Goal: Information Seeking & Learning: Learn about a topic

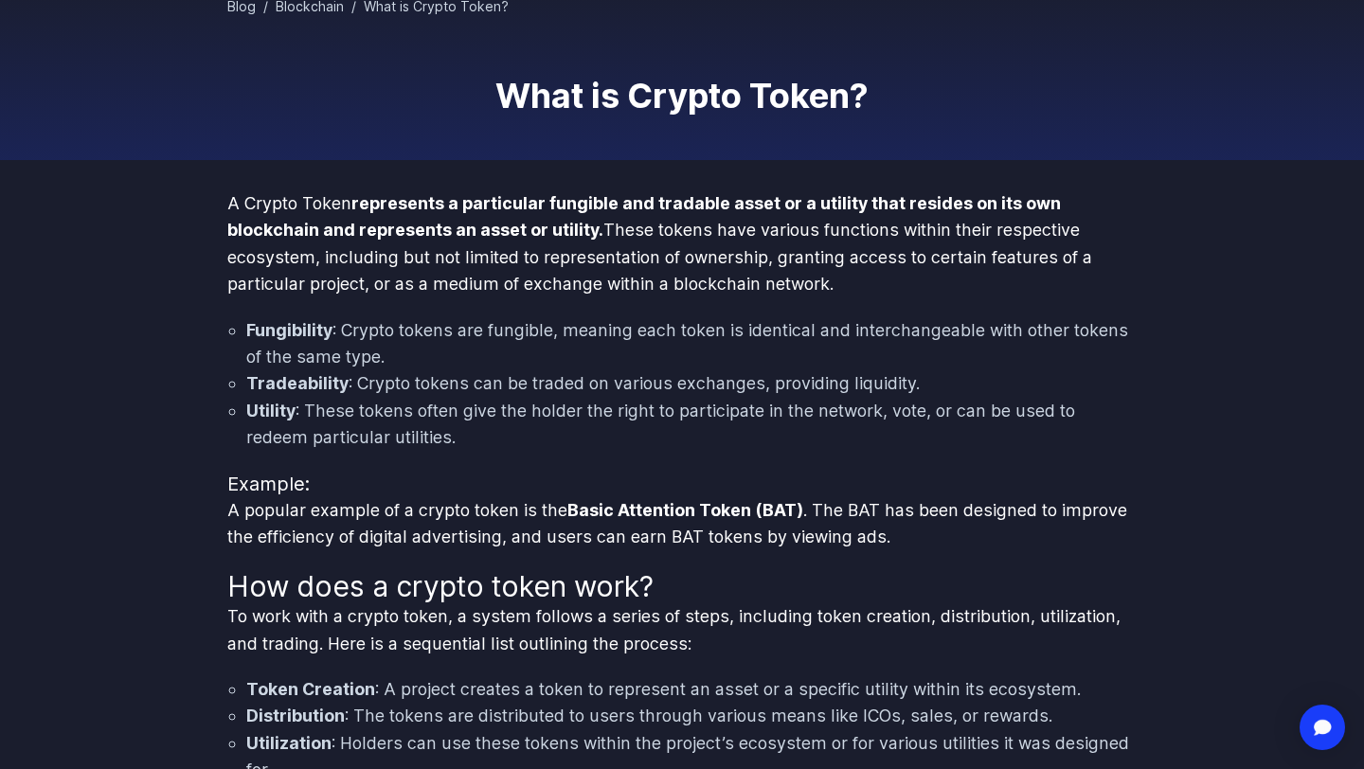
scroll to position [113, 0]
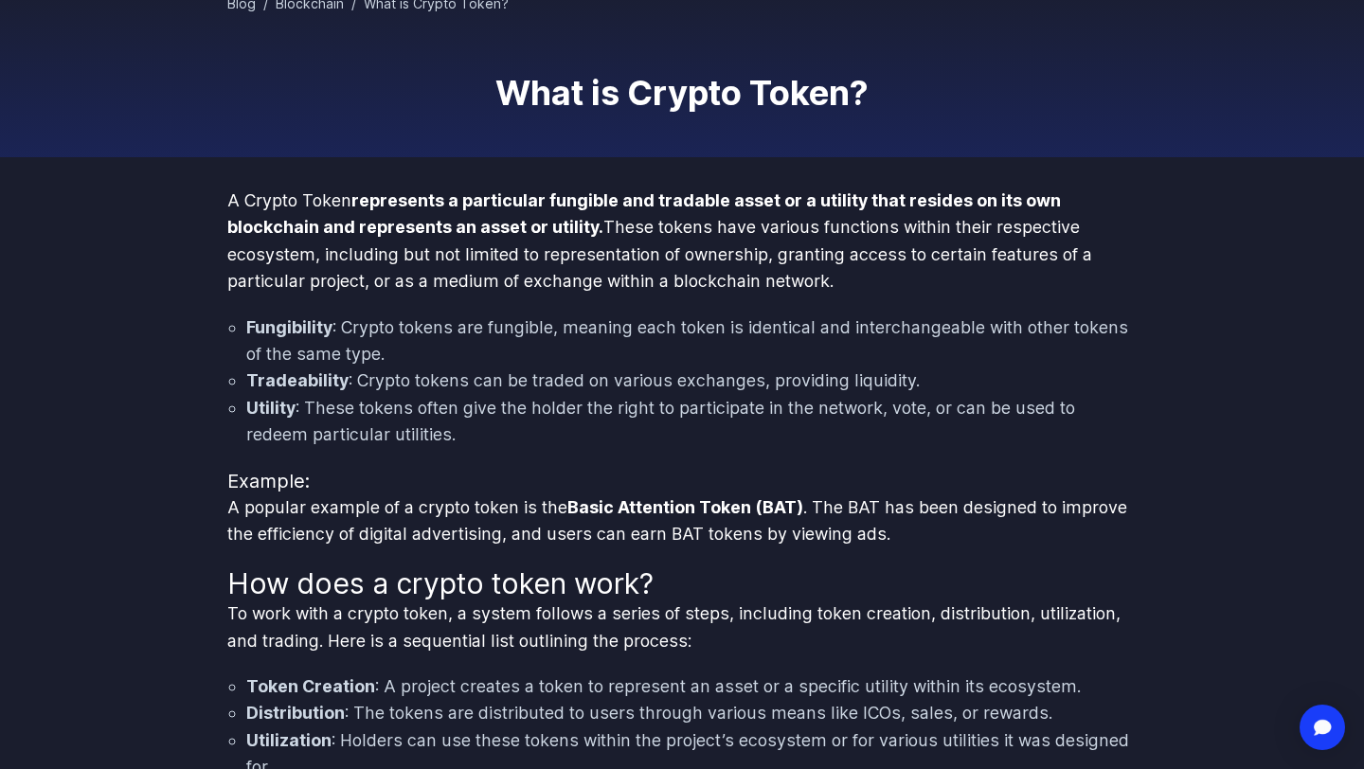
click at [535, 232] on strong "represents a particular fungible and tradable asset or a utility that resides o…" at bounding box center [644, 213] width 834 height 46
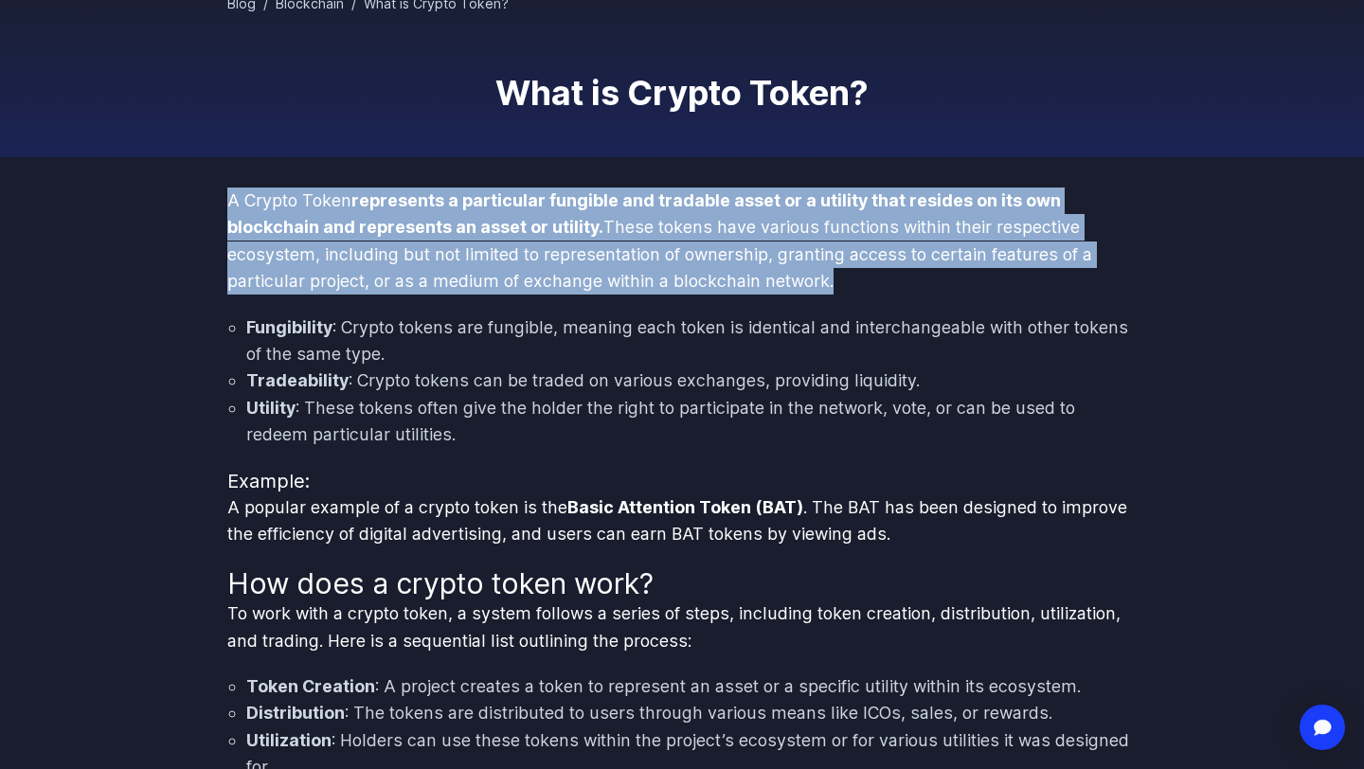
click at [535, 232] on strong "represents a particular fungible and tradable asset or a utility that resides o…" at bounding box center [644, 213] width 834 height 46
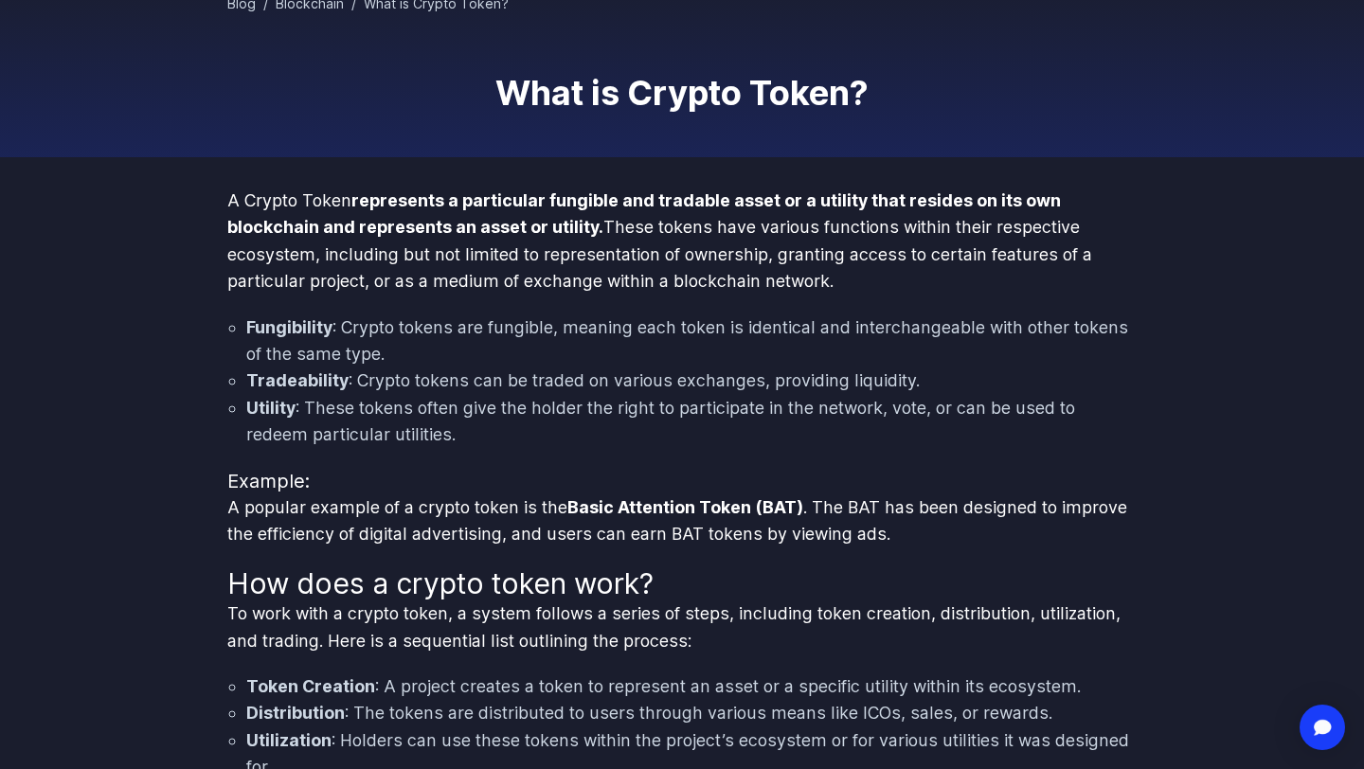
click at [632, 229] on p "A Crypto Token represents a particular fungible and tradable asset or a utility…" at bounding box center [681, 242] width 909 height 108
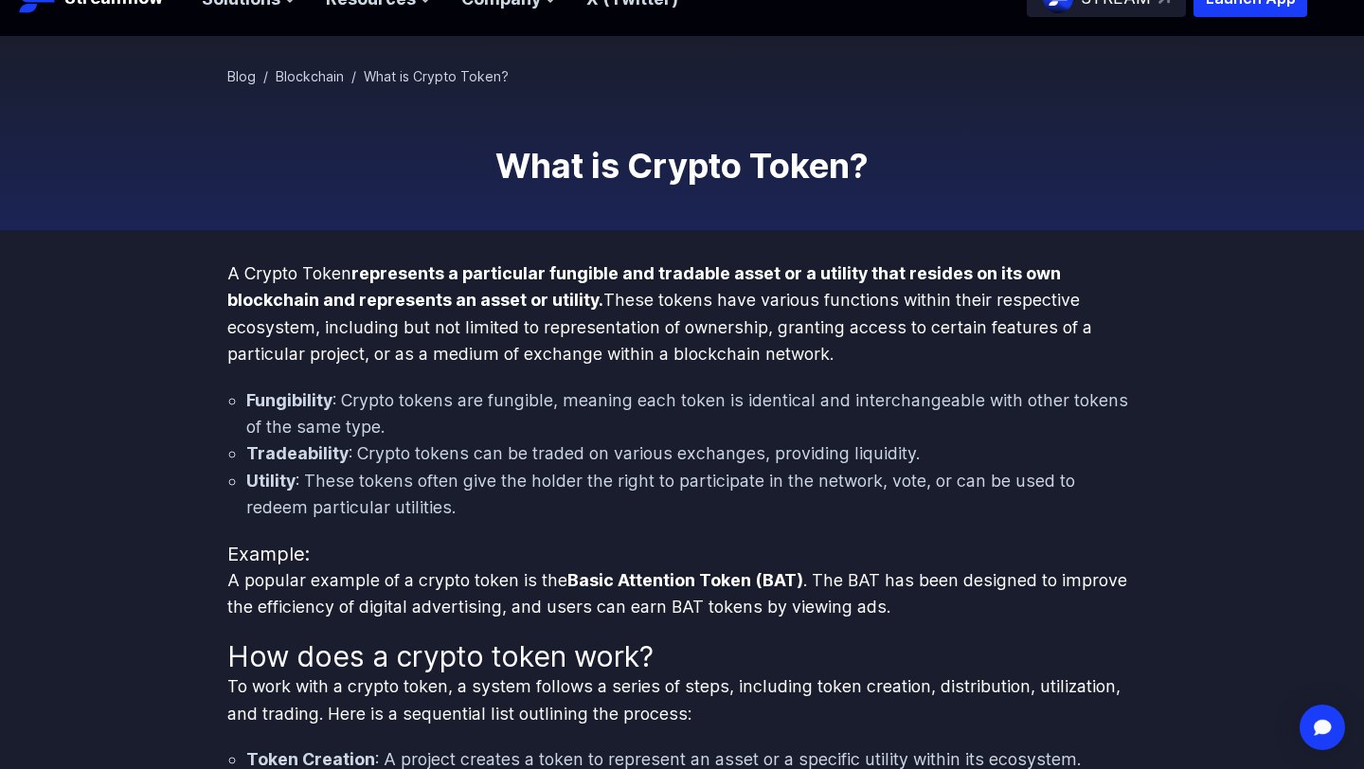
scroll to position [0, 0]
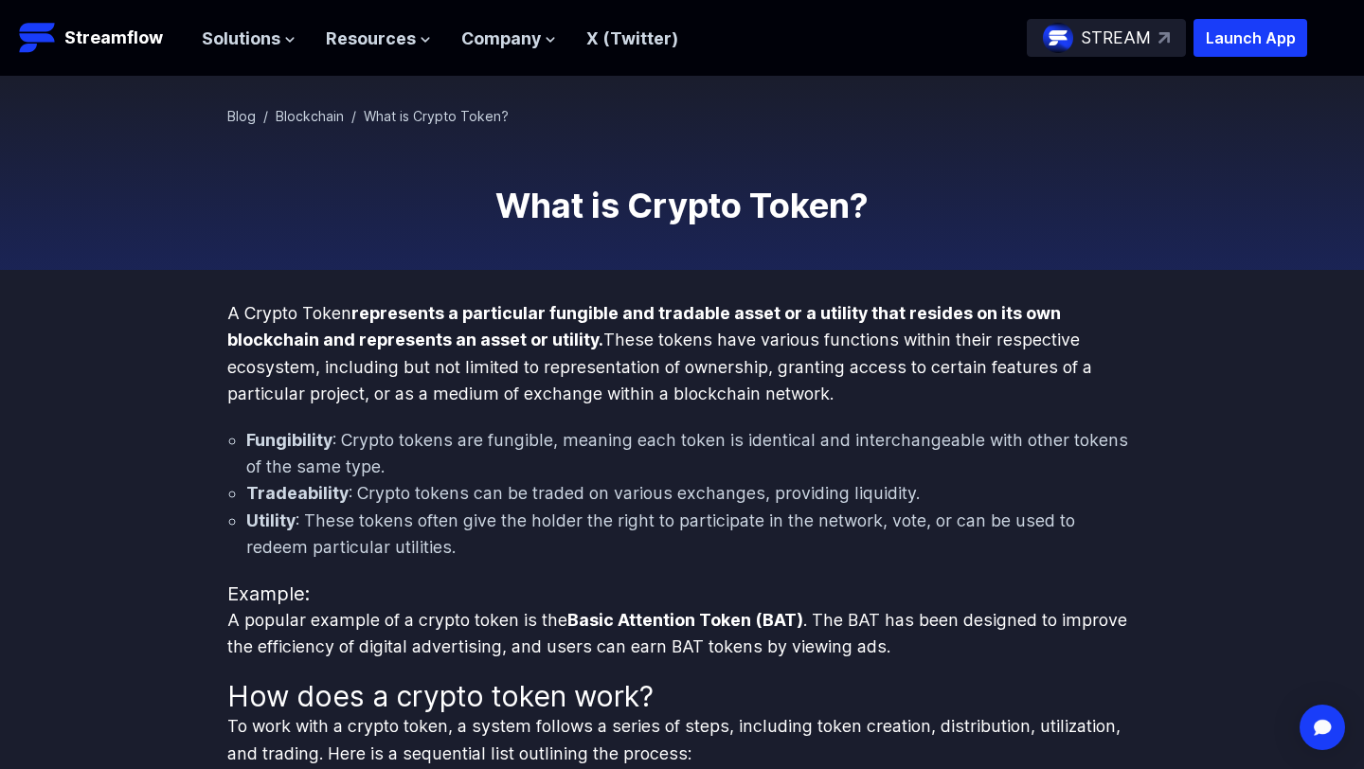
click at [545, 333] on strong "represents a particular fungible and tradable asset or a utility that resides o…" at bounding box center [644, 326] width 834 height 46
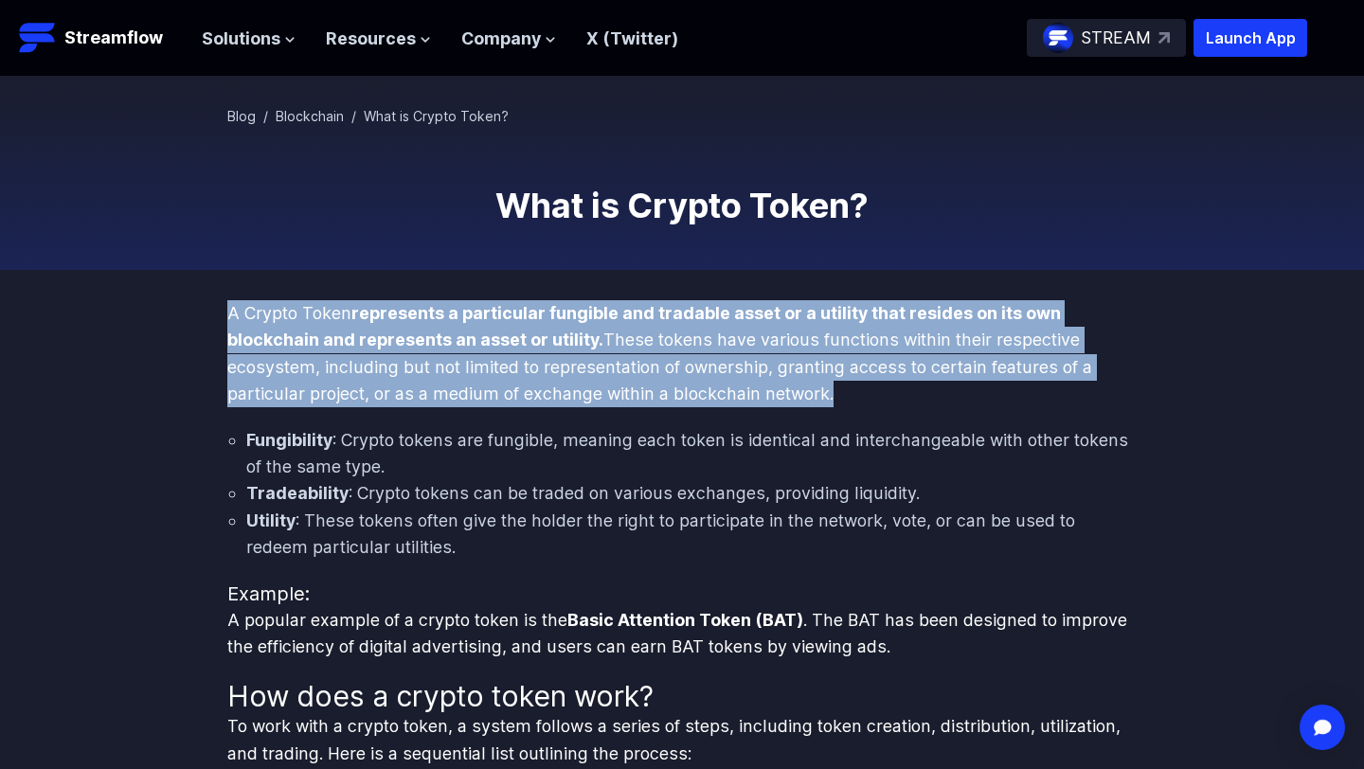
click at [545, 333] on strong "represents a particular fungible and tradable asset or a utility that resides o…" at bounding box center [644, 326] width 834 height 46
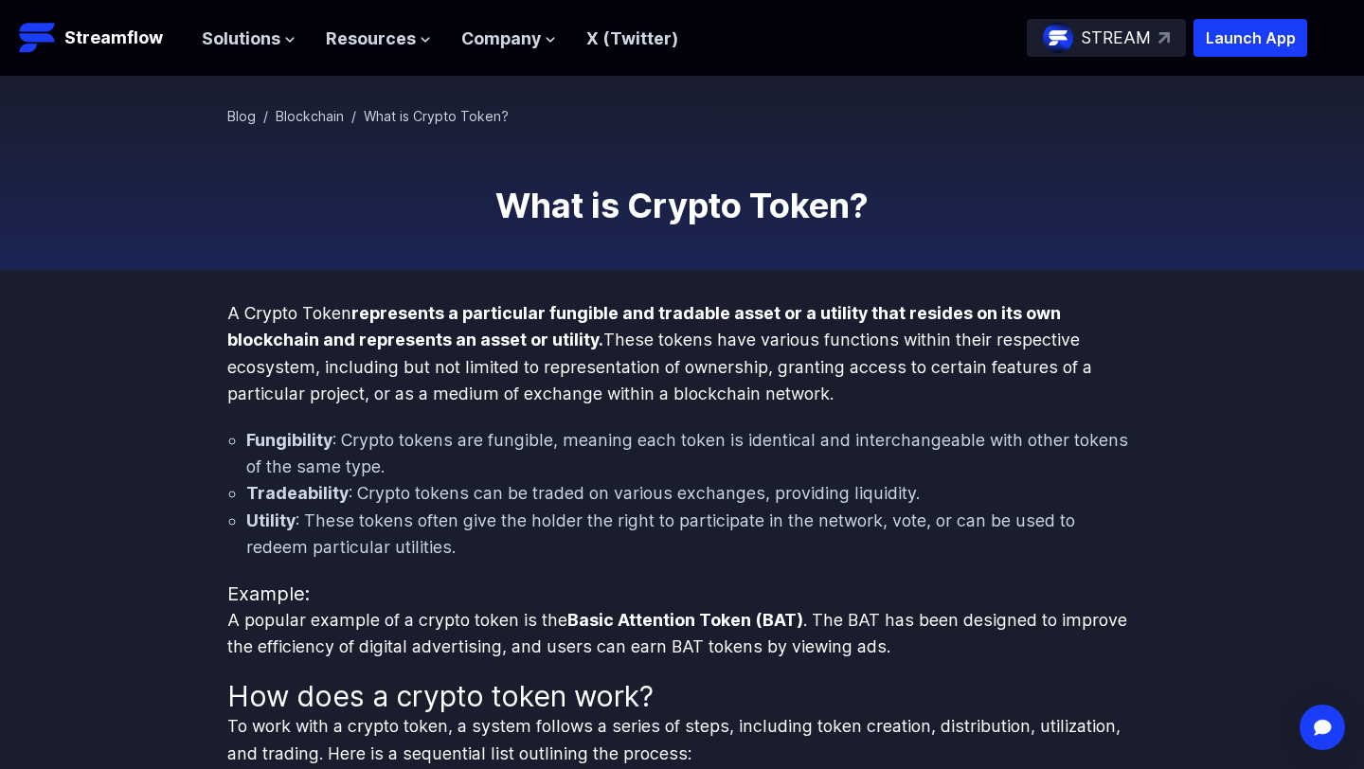
click at [614, 259] on div "Blog / Blockchain / What is Crypto Token? What is Crypto Token?" at bounding box center [682, 173] width 1364 height 193
click at [923, 385] on p "A Crypto Token represents a particular fungible and tradable asset or a utility…" at bounding box center [681, 354] width 909 height 108
click at [862, 404] on p "A Crypto Token represents a particular fungible and tradable asset or a utility…" at bounding box center [681, 354] width 909 height 108
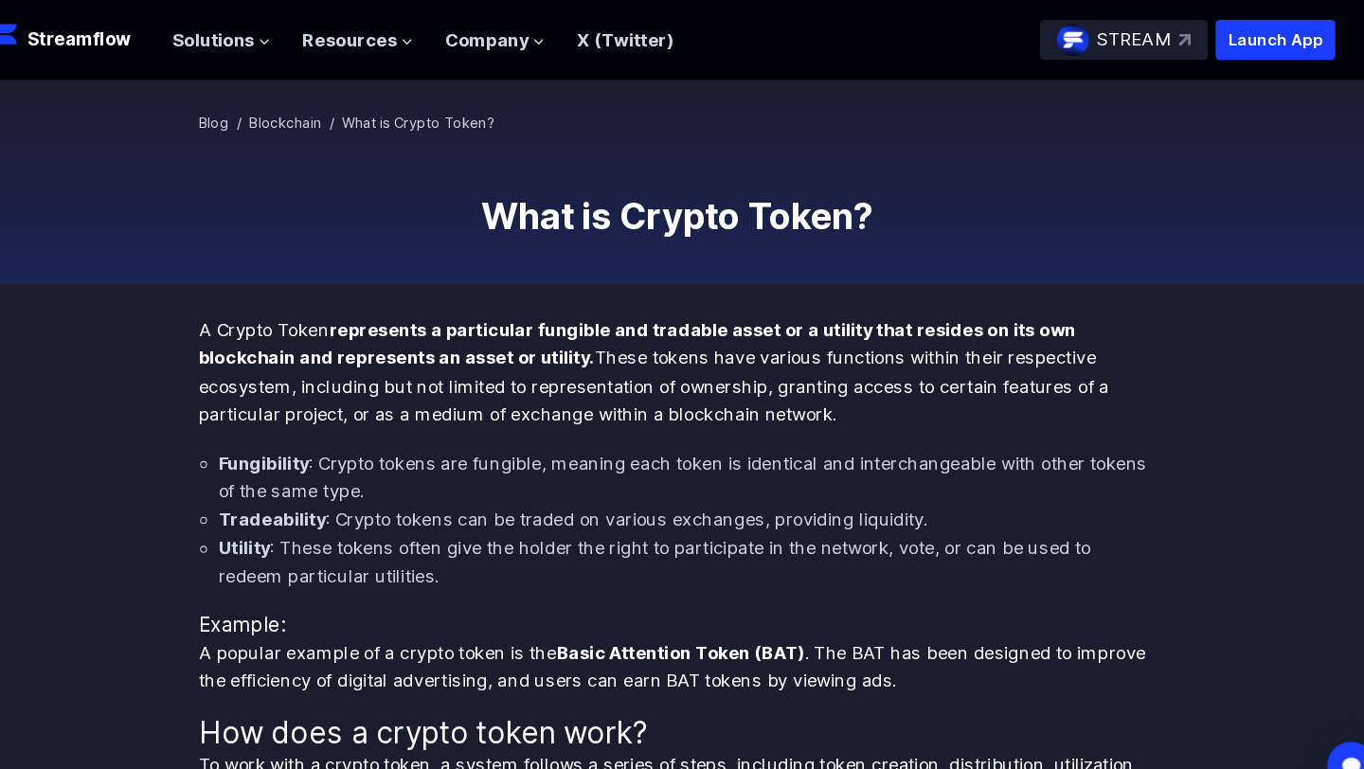
click at [733, 309] on strong "represents a particular fungible and tradable asset or a utility that resides o…" at bounding box center [644, 326] width 834 height 46
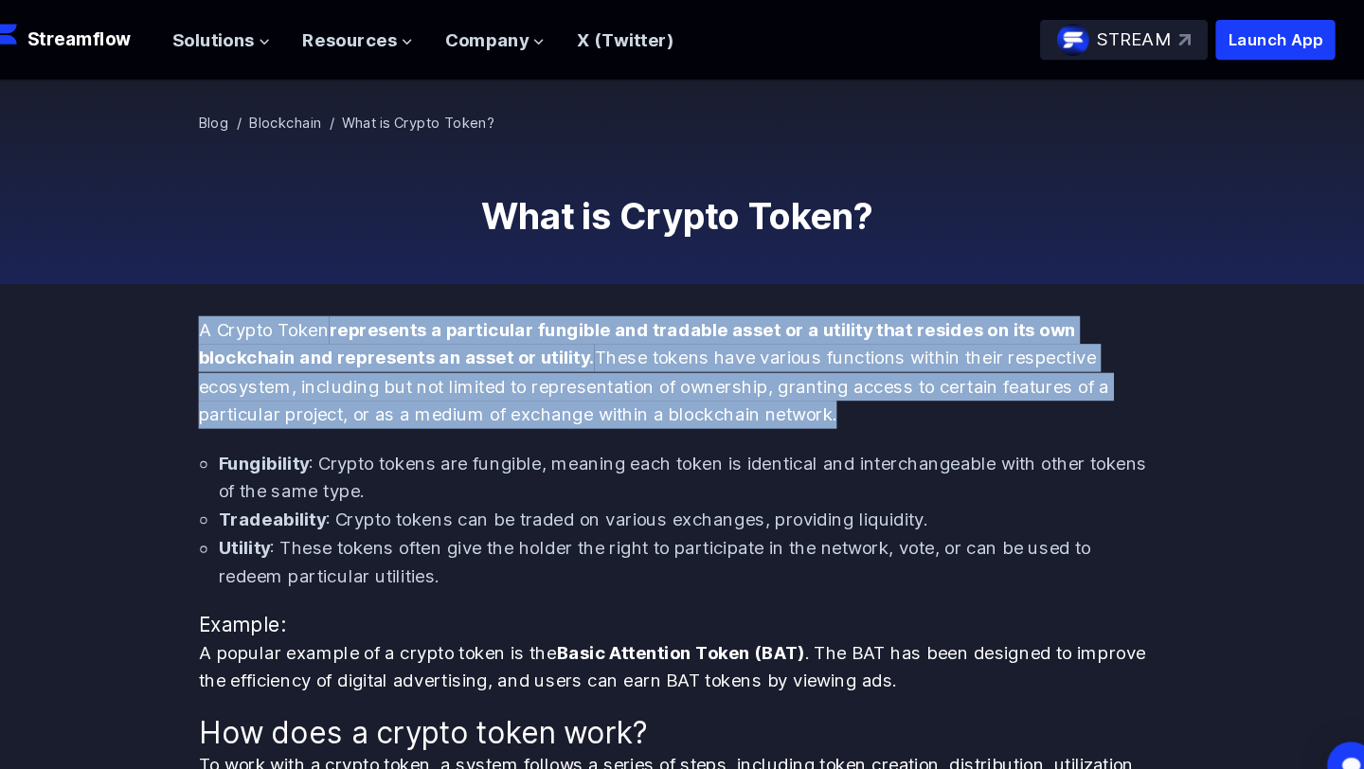
click at [733, 309] on strong "represents a particular fungible and tradable asset or a utility that resides o…" at bounding box center [644, 326] width 834 height 46
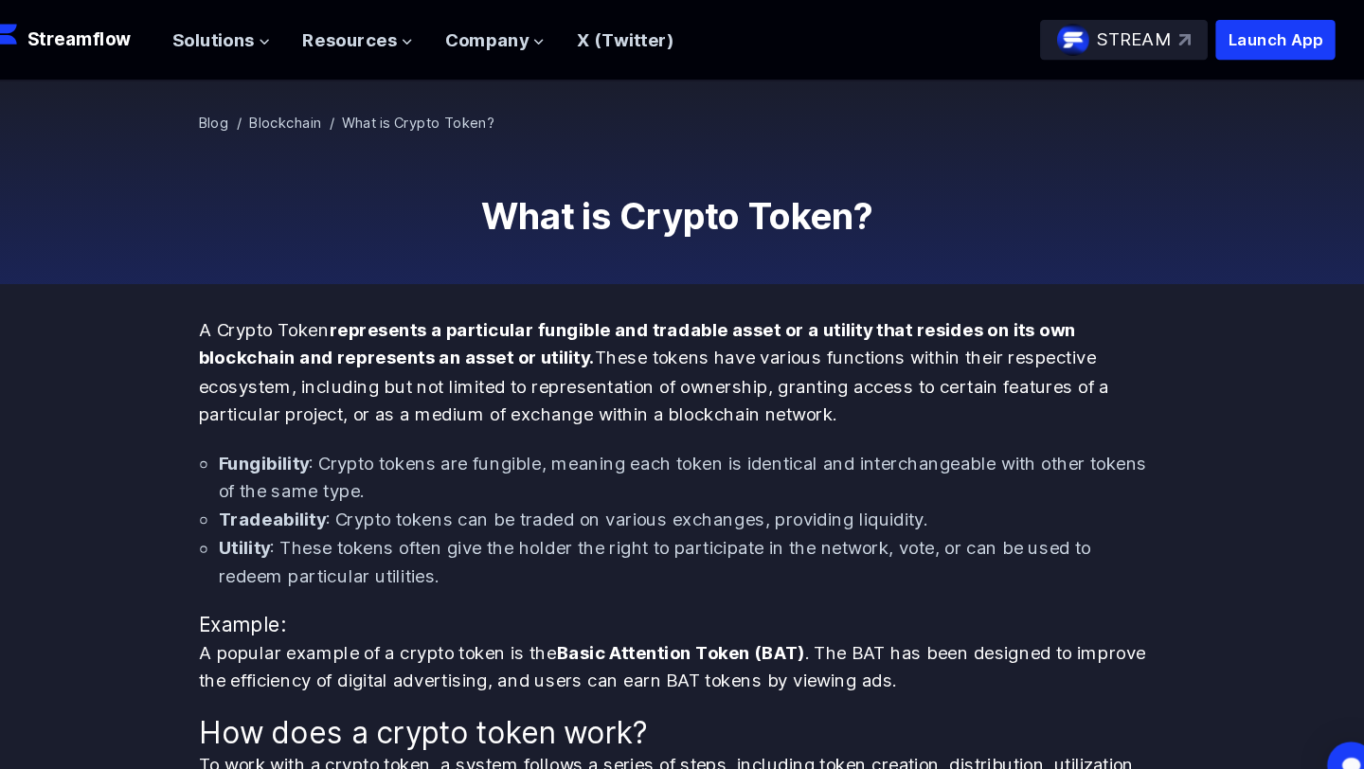
click at [793, 309] on strong "represents a particular fungible and tradable asset or a utility that resides o…" at bounding box center [644, 326] width 834 height 46
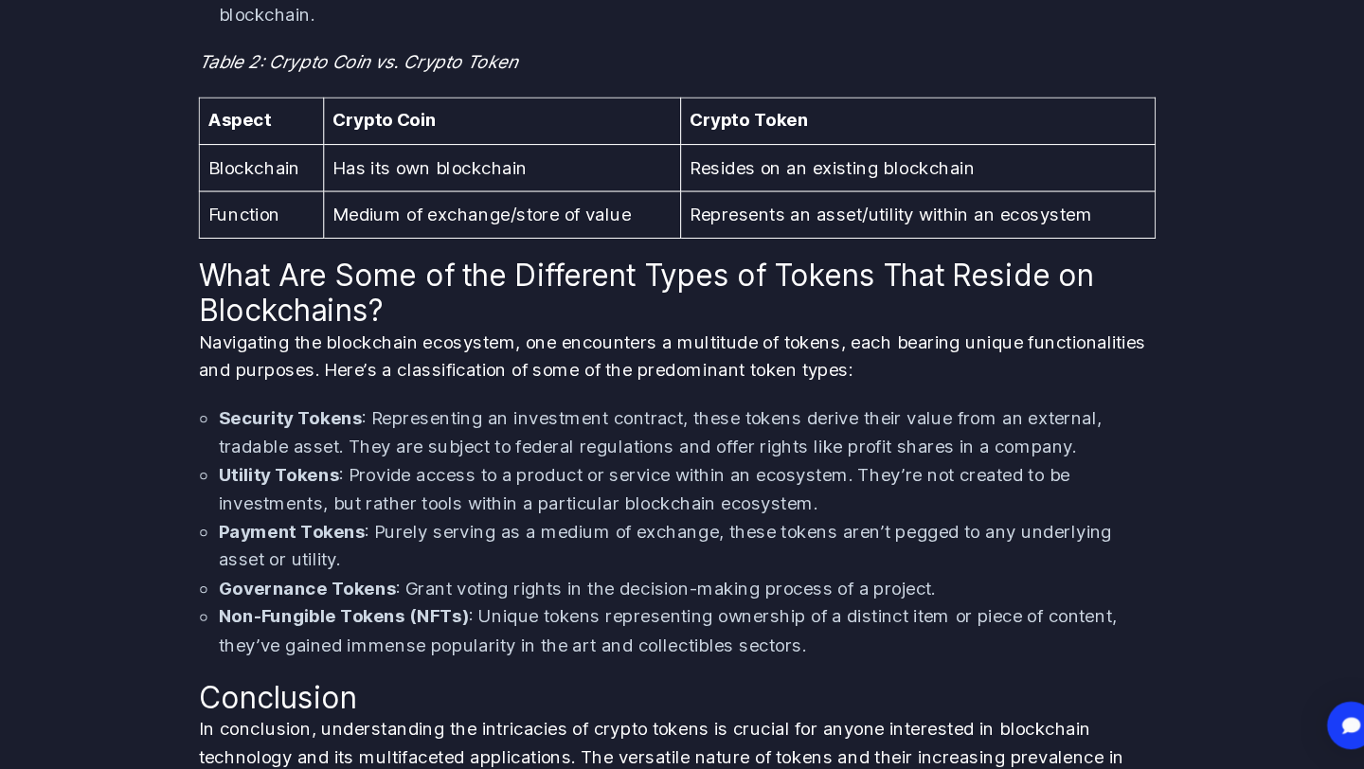
scroll to position [2772, 0]
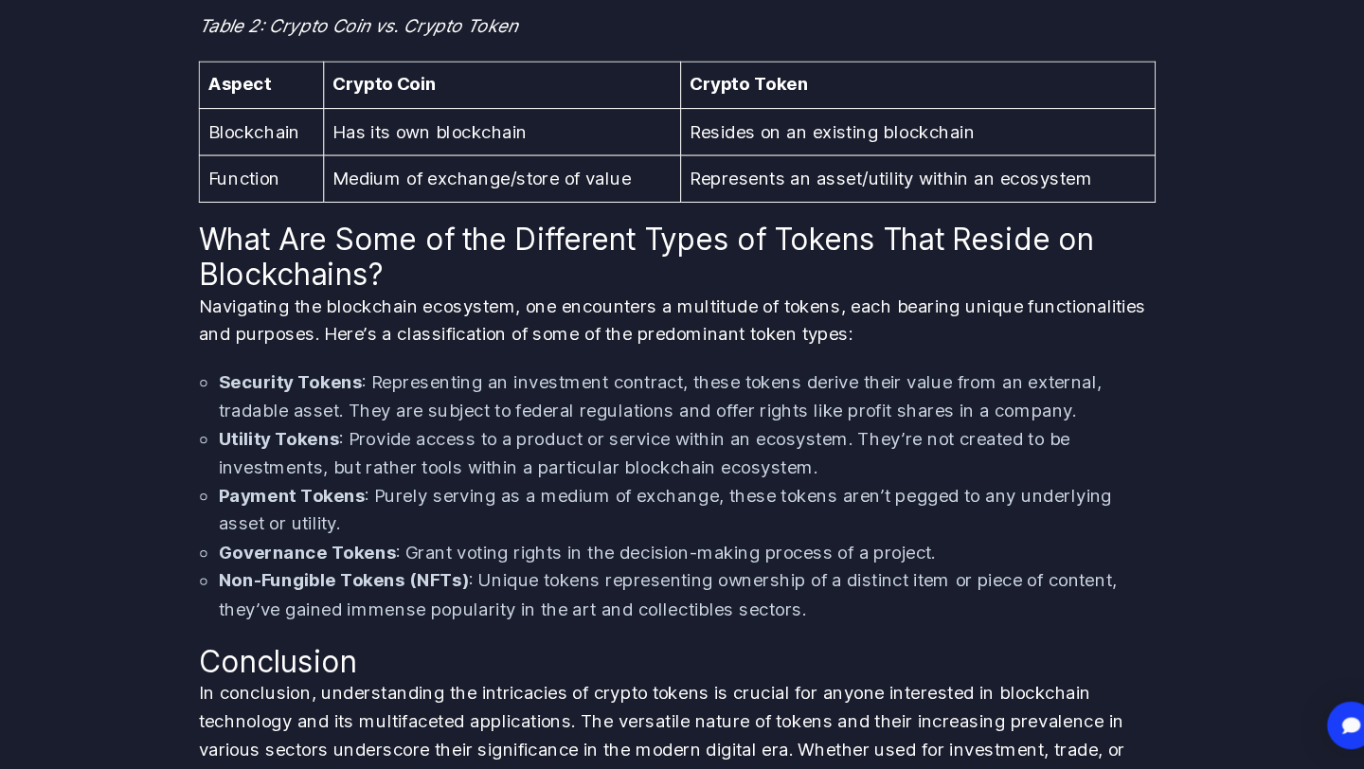
click at [727, 388] on li "Security Tokens : Representing an investment contract, these tokens derive thei…" at bounding box center [691, 415] width 890 height 54
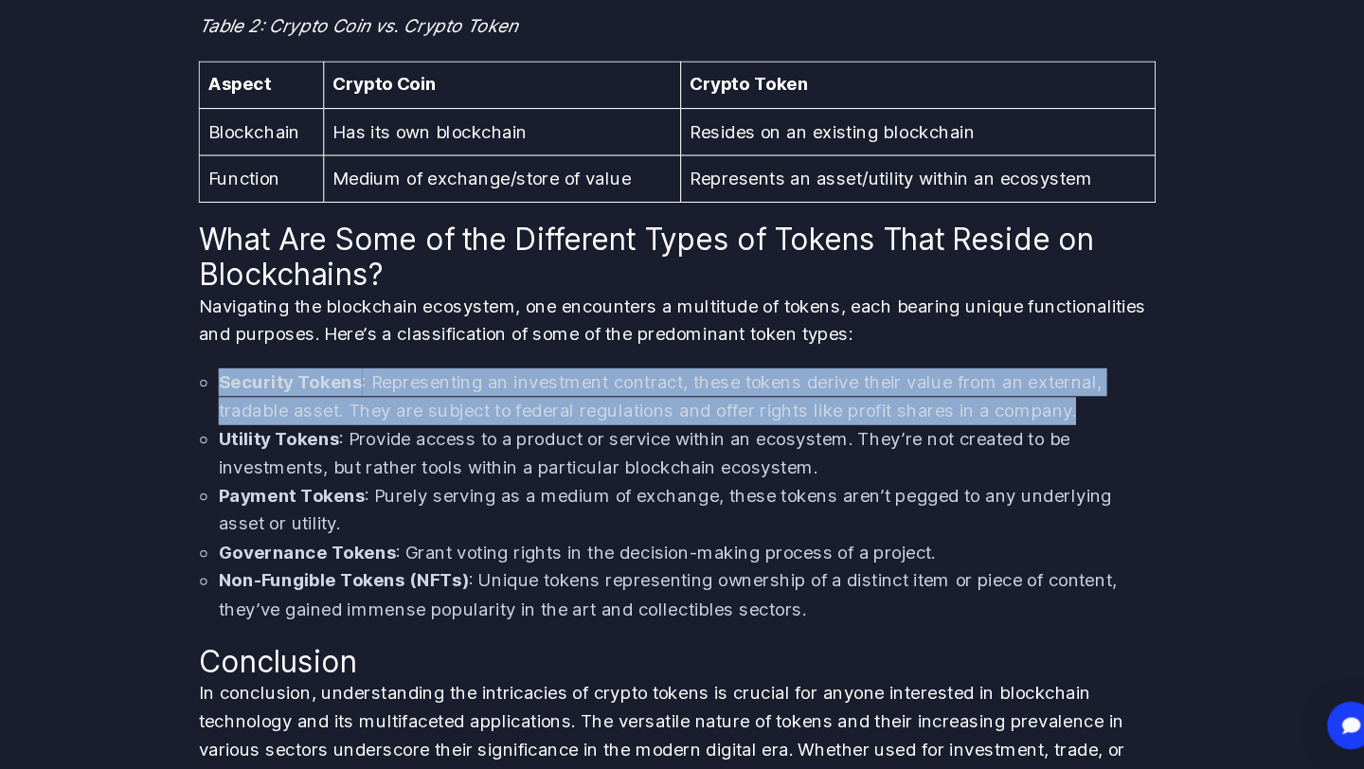
click at [727, 388] on li "Security Tokens : Representing an investment contract, these tokens derive thei…" at bounding box center [691, 415] width 890 height 54
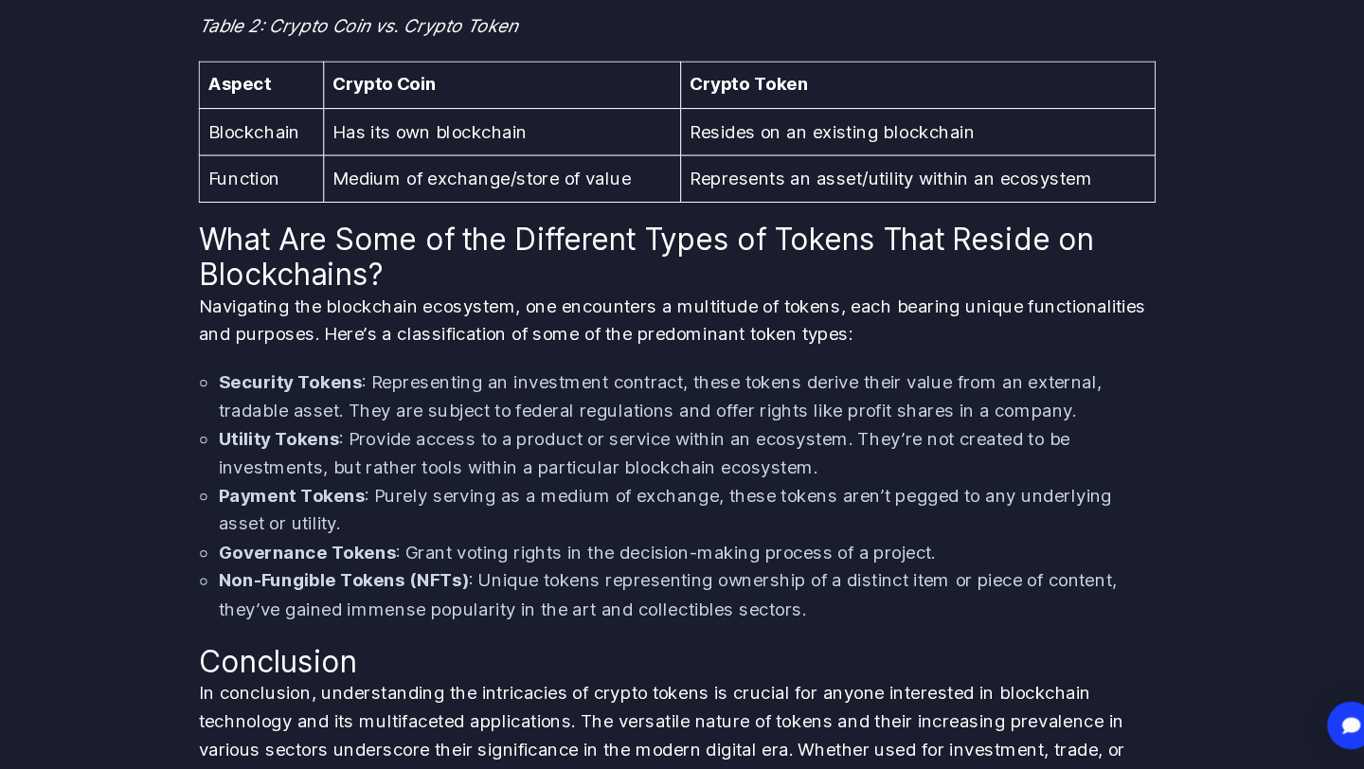
click at [812, 388] on li "Security Tokens : Representing an investment contract, these tokens derive thei…" at bounding box center [691, 415] width 890 height 54
click at [737, 442] on li "Utility Tokens : Provide access to a product or service within an ecosystem. Th…" at bounding box center [691, 469] width 890 height 54
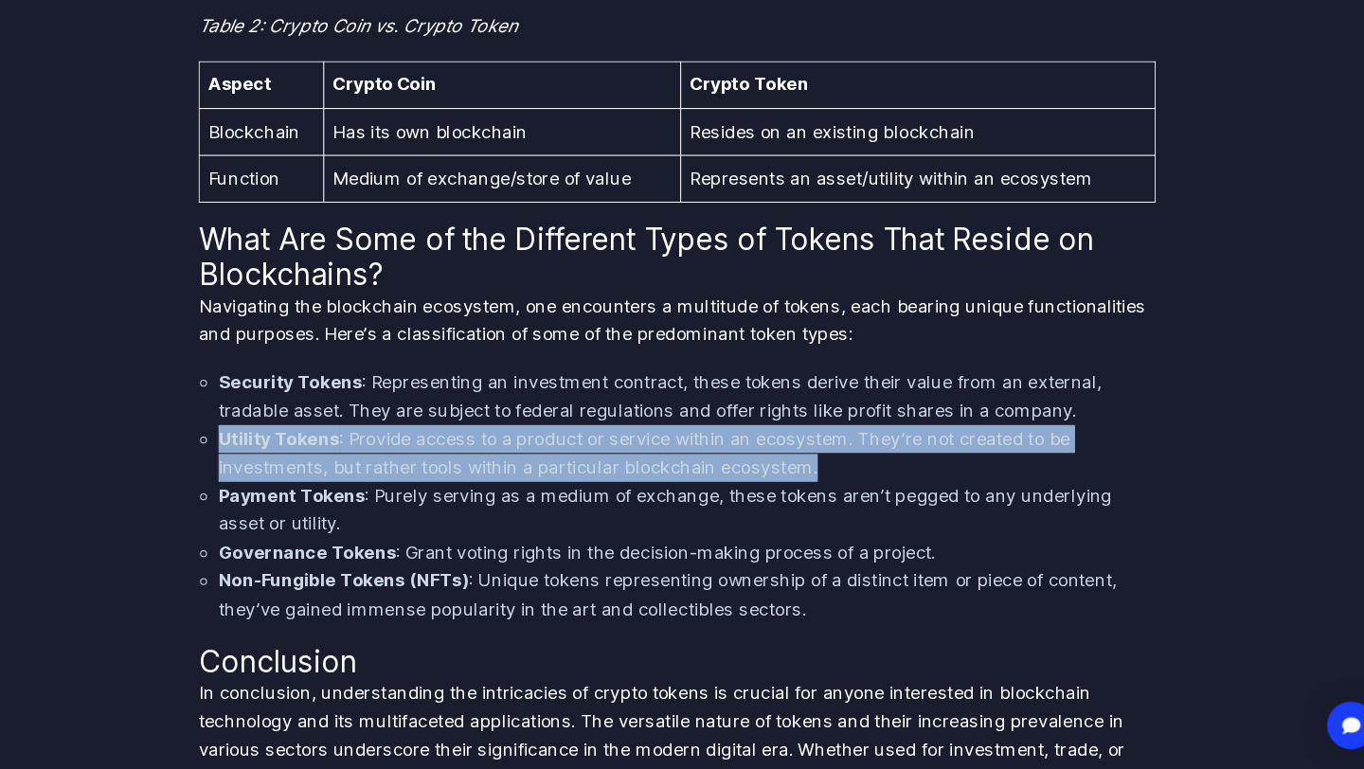
click at [737, 442] on li "Utility Tokens : Provide access to a product or service within an ecosystem. Th…" at bounding box center [691, 469] width 890 height 54
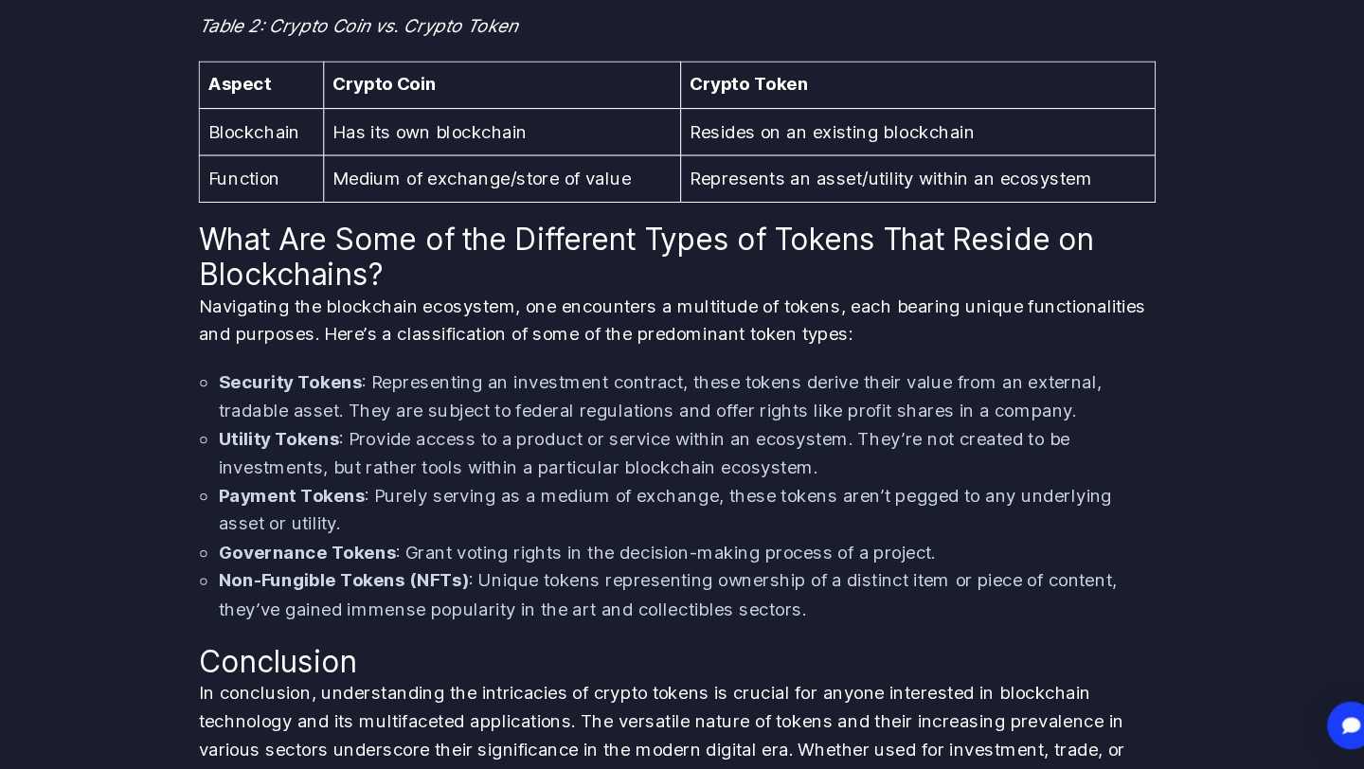
click at [841, 388] on li "Security Tokens : Representing an investment contract, these tokens derive thei…" at bounding box center [691, 415] width 890 height 54
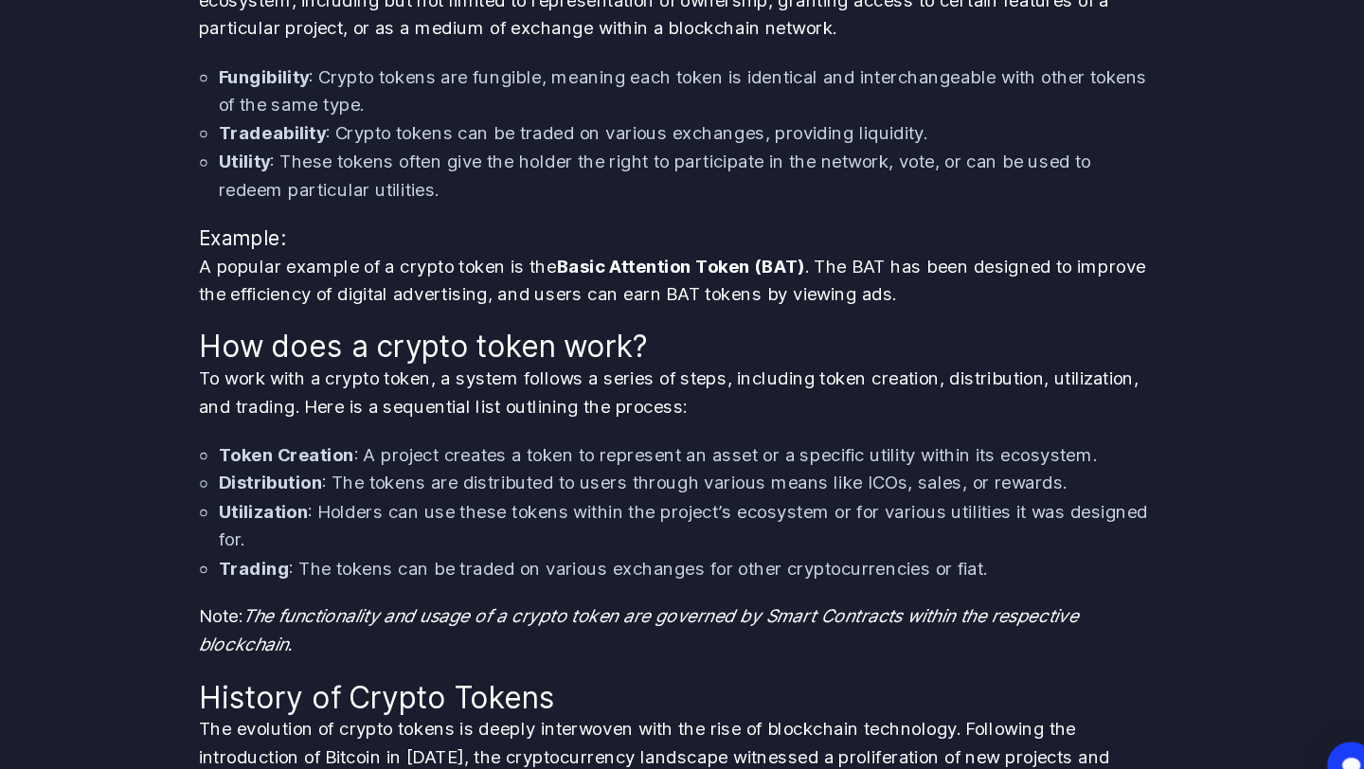
scroll to position [0, 0]
